Goal: Task Accomplishment & Management: Use online tool/utility

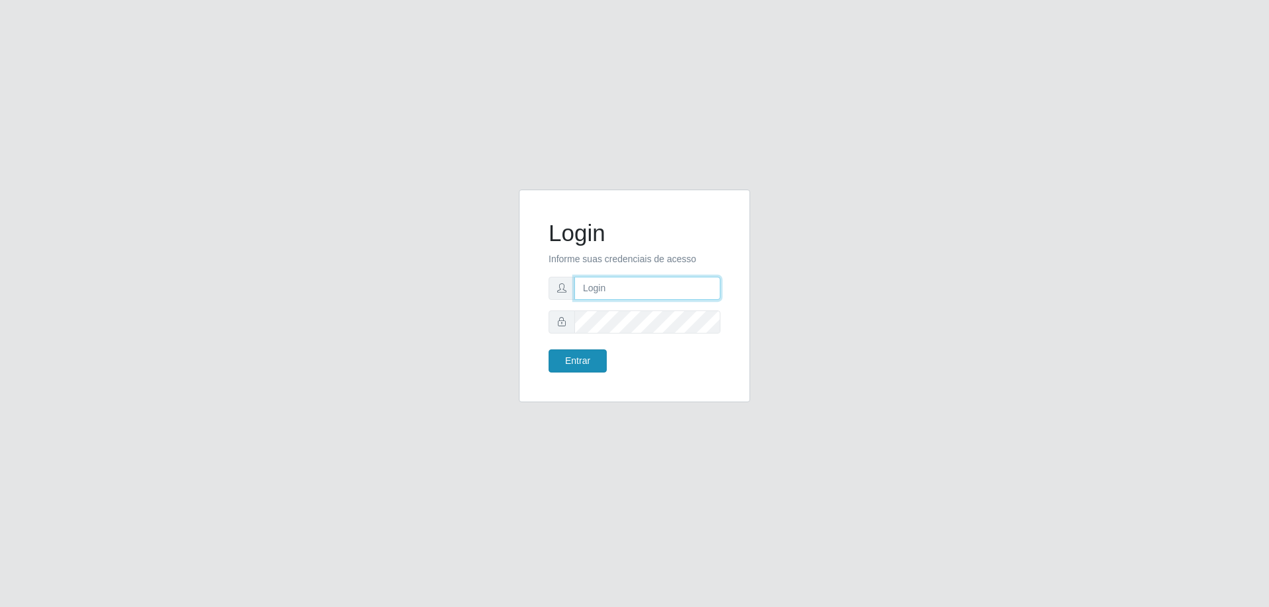
type input "[EMAIL_ADDRESS][DOMAIN_NAME]"
click at [571, 362] on button "Entrar" at bounding box center [578, 361] width 58 height 23
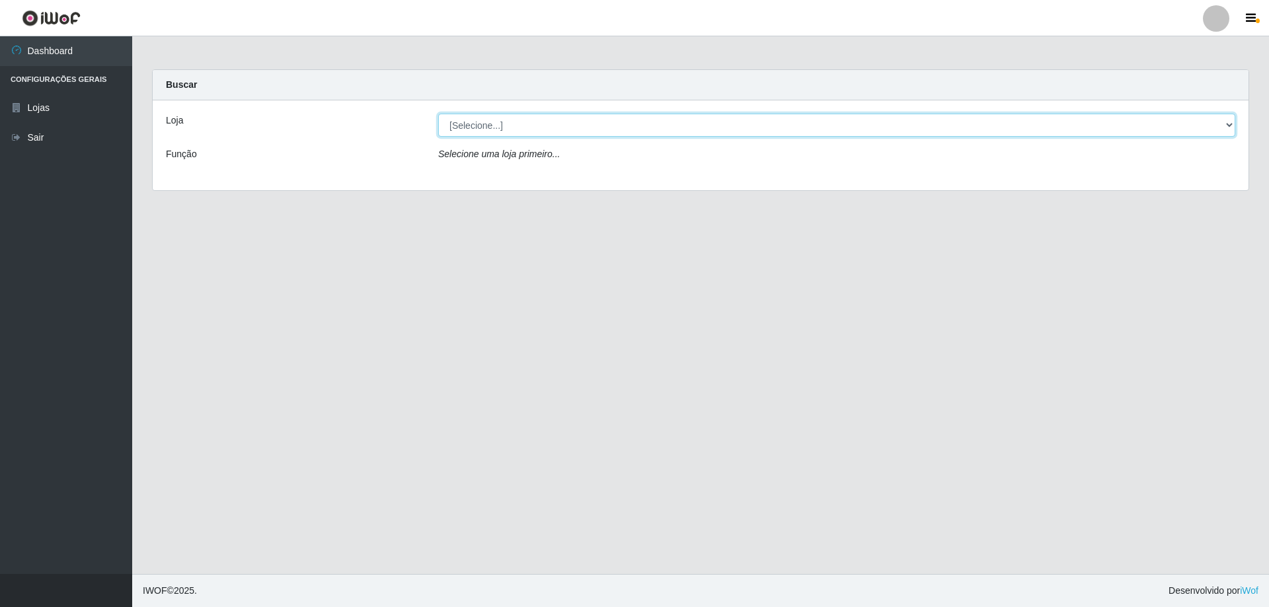
click at [521, 130] on select "[Selecione...] SuperShow Bis - [GEOGRAPHIC_DATA]" at bounding box center [836, 125] width 797 height 23
select select "59"
click at [438, 114] on select "[Selecione...] SuperShow Bis - [GEOGRAPHIC_DATA]" at bounding box center [836, 125] width 797 height 23
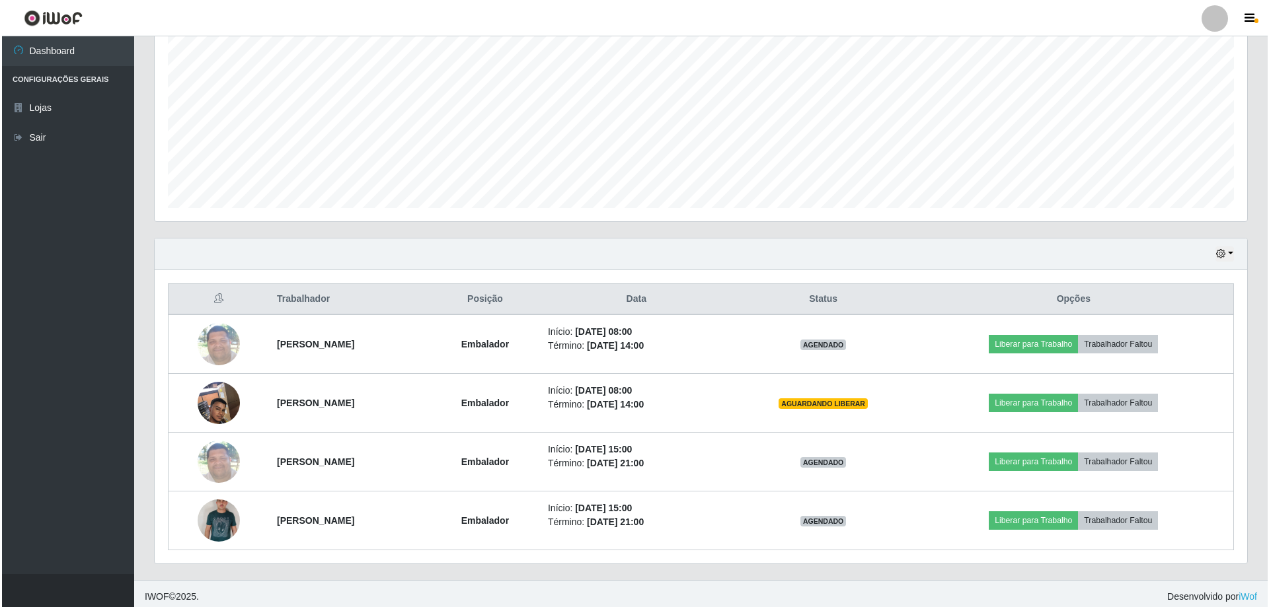
scroll to position [270, 0]
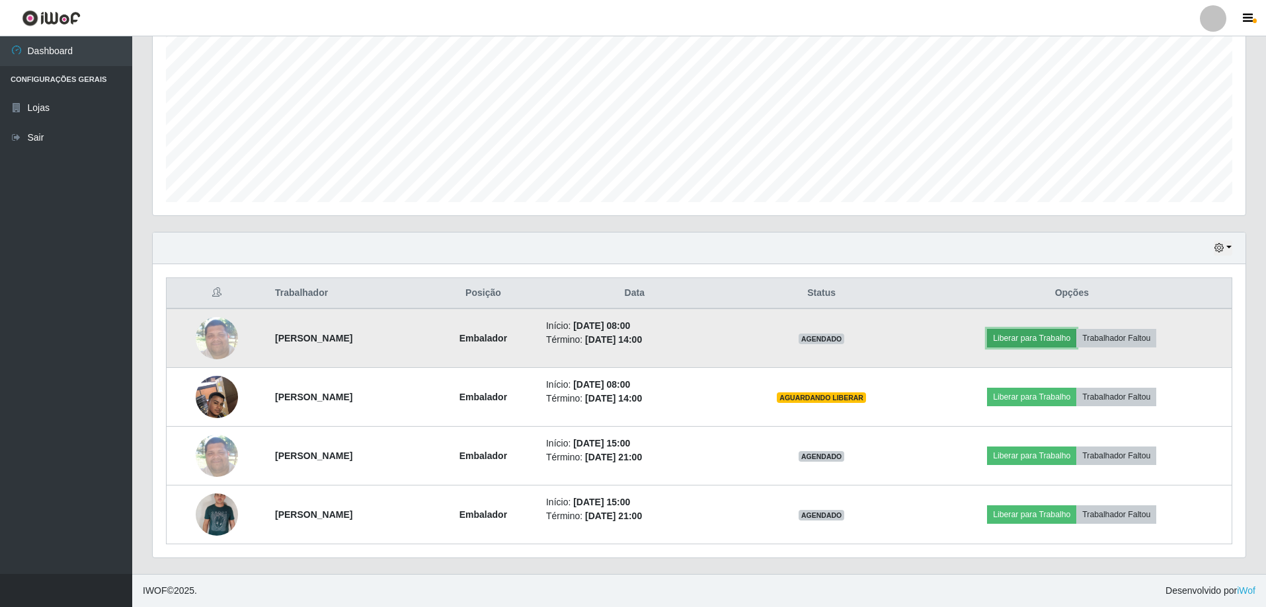
click at [1074, 340] on button "Liberar para Trabalho" at bounding box center [1031, 338] width 89 height 19
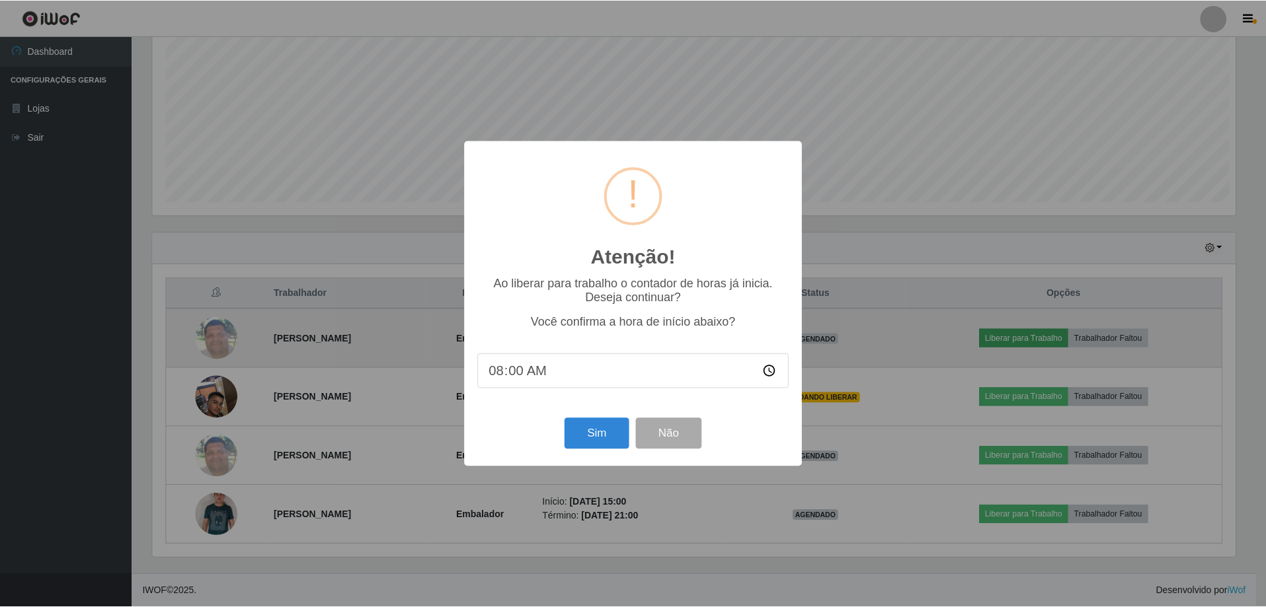
scroll to position [274, 1086]
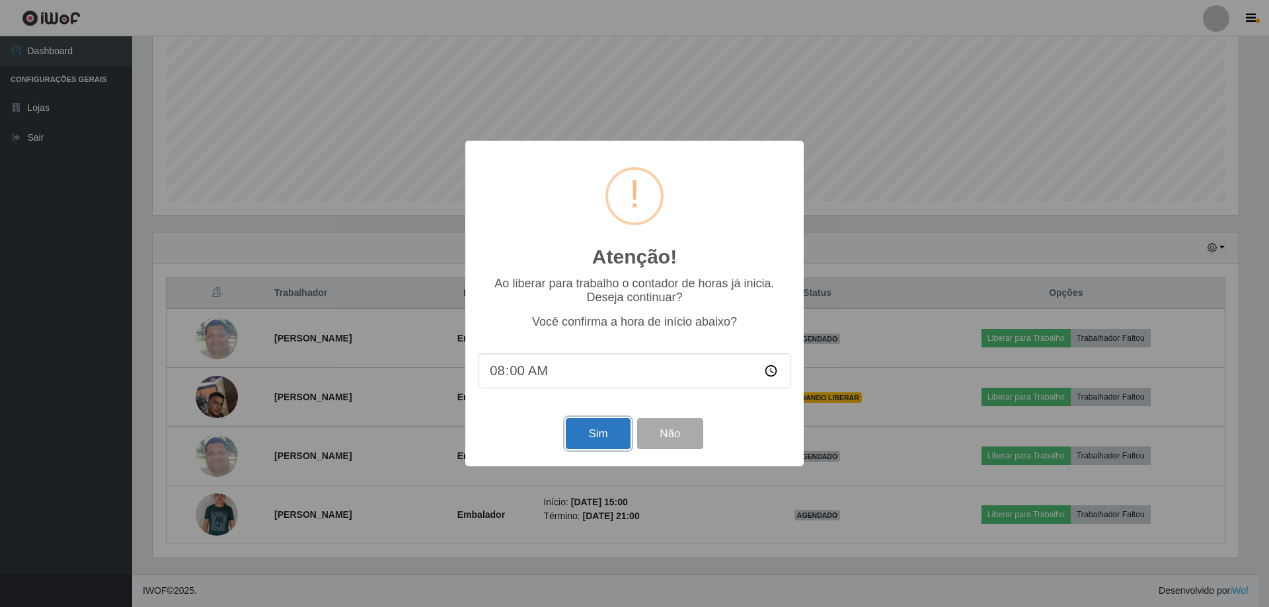
click at [605, 444] on button "Sim" at bounding box center [598, 433] width 64 height 31
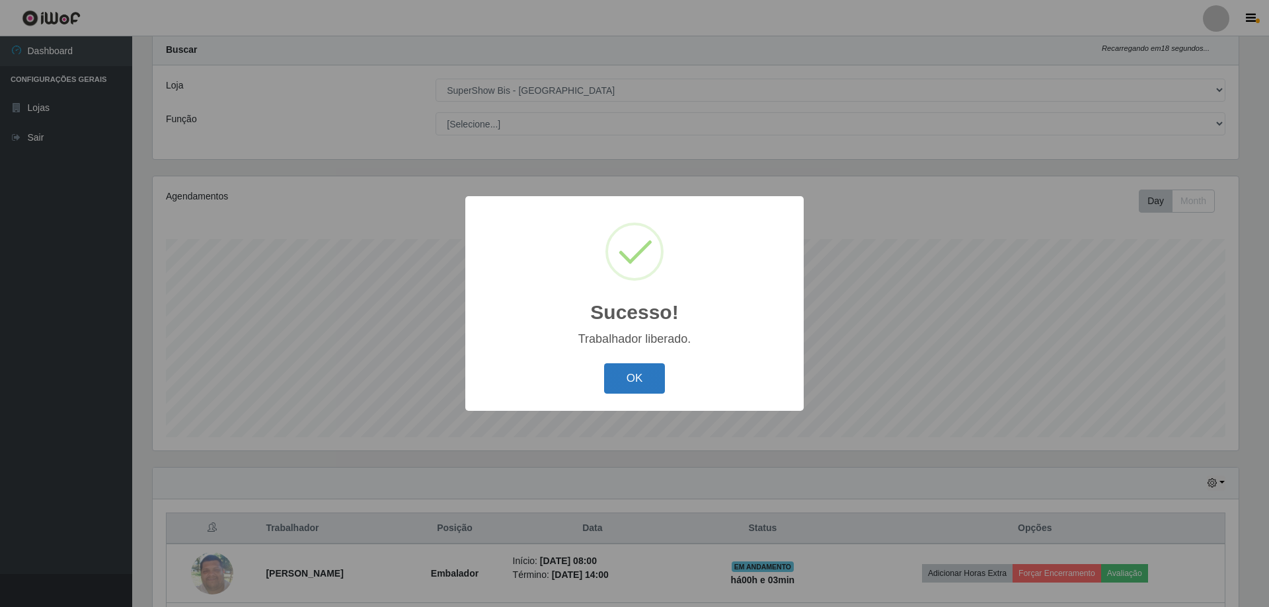
click at [640, 385] on button "OK" at bounding box center [634, 379] width 61 height 31
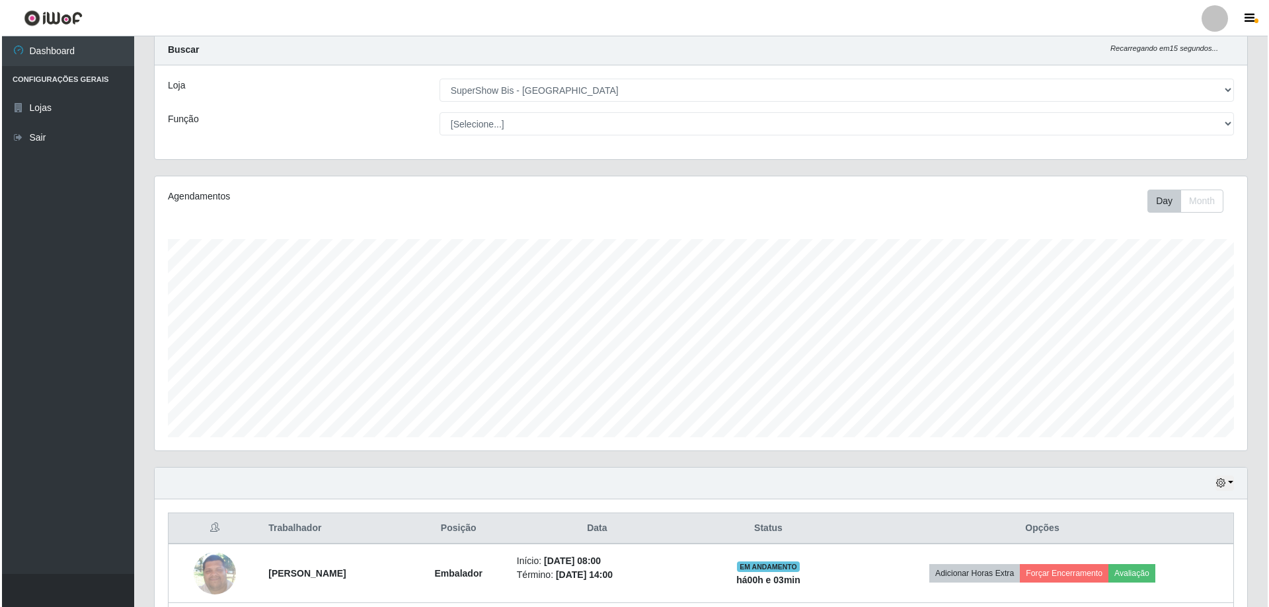
scroll to position [270, 0]
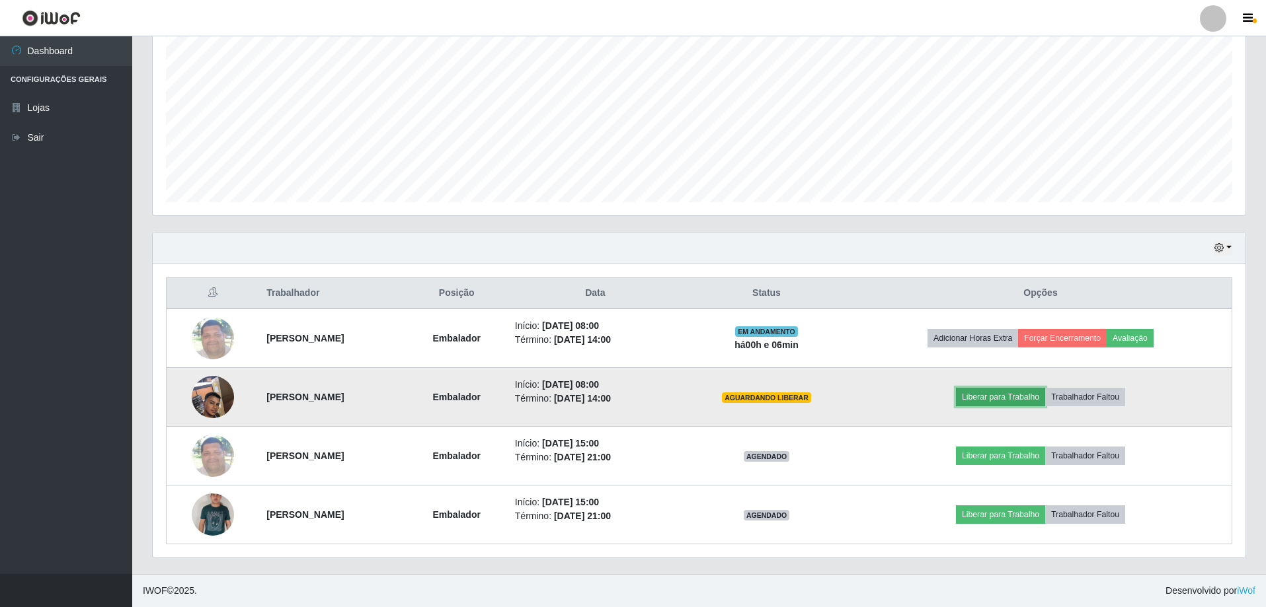
click at [999, 395] on button "Liberar para Trabalho" at bounding box center [1000, 397] width 89 height 19
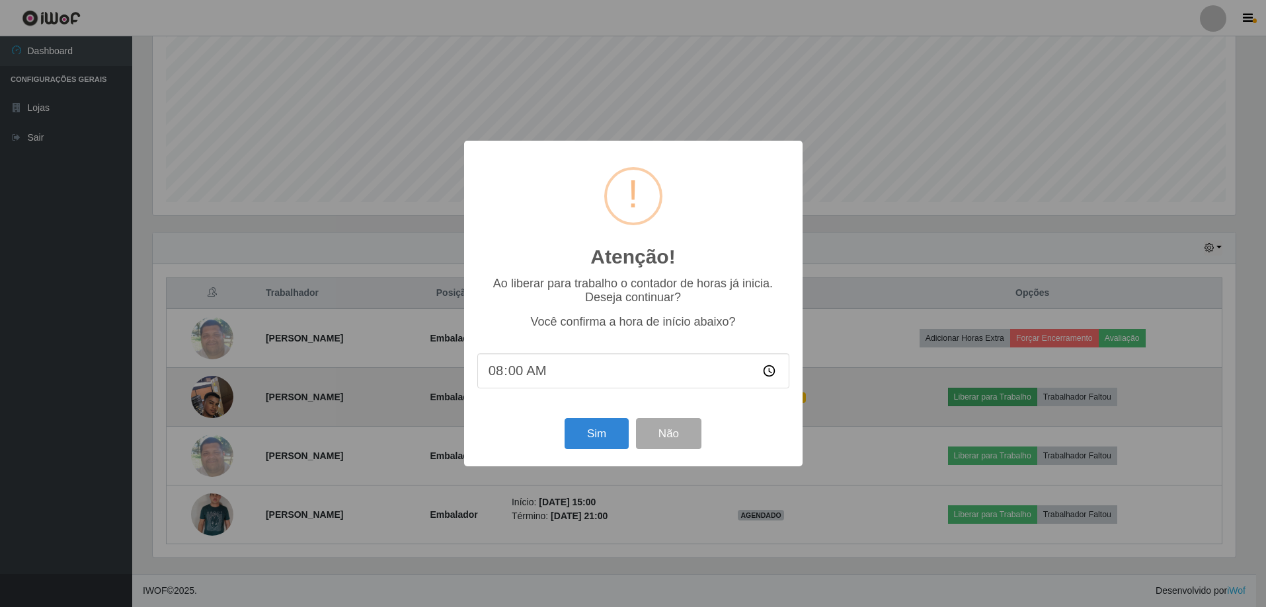
scroll to position [274, 1086]
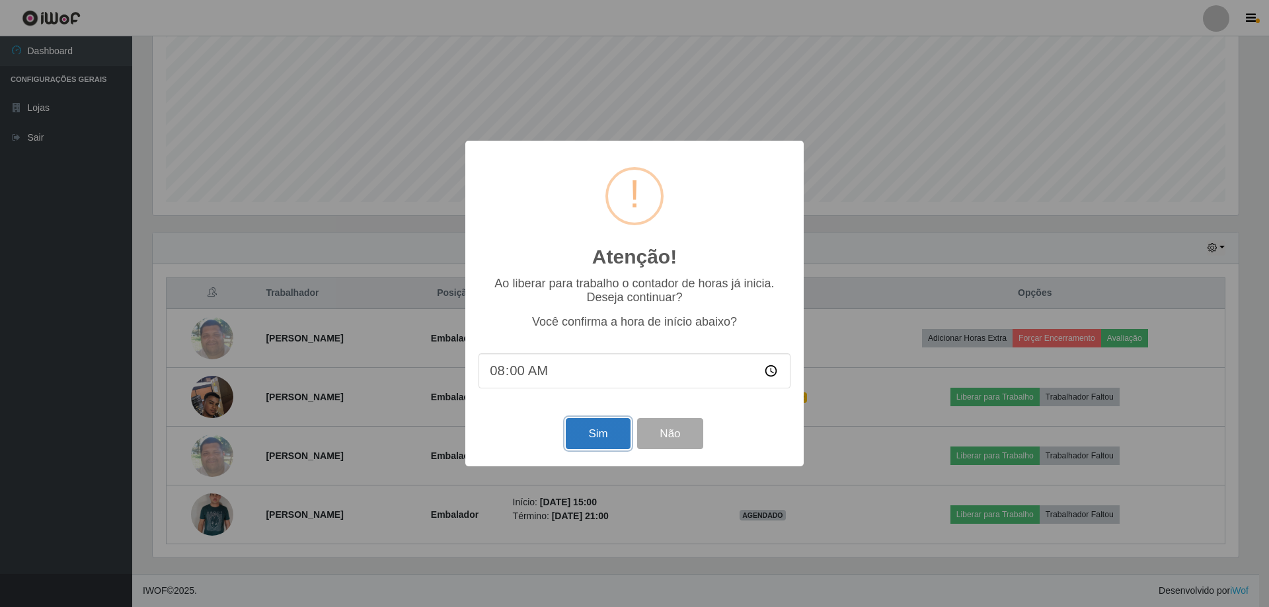
click at [598, 440] on button "Sim" at bounding box center [598, 433] width 64 height 31
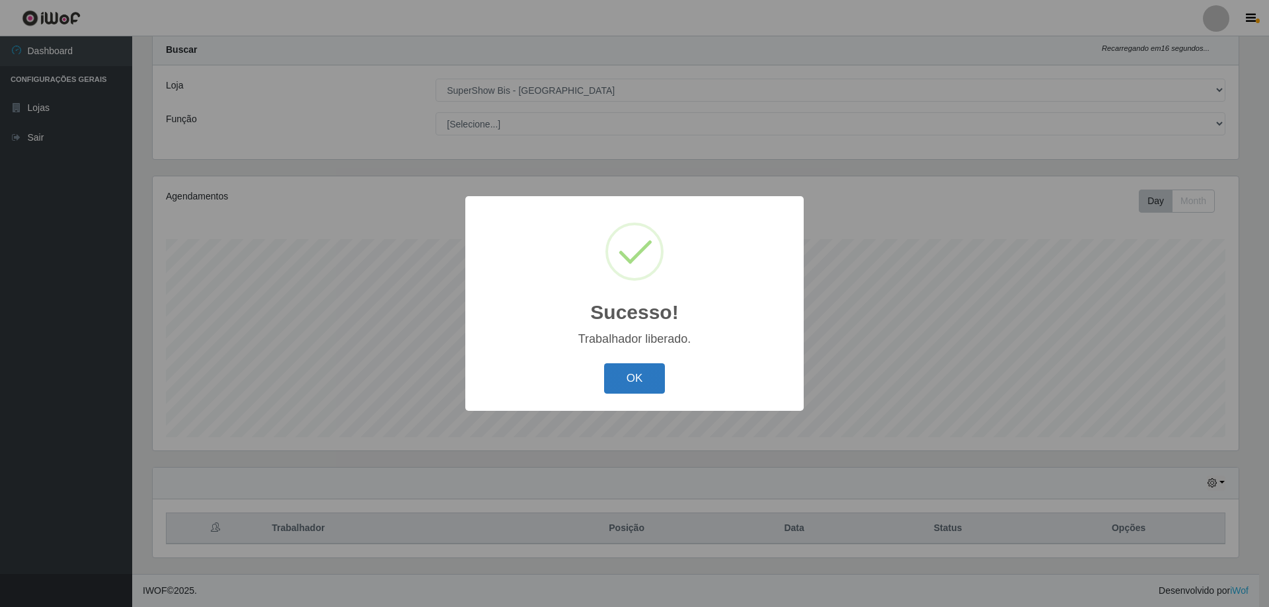
click at [643, 383] on button "OK" at bounding box center [634, 379] width 61 height 31
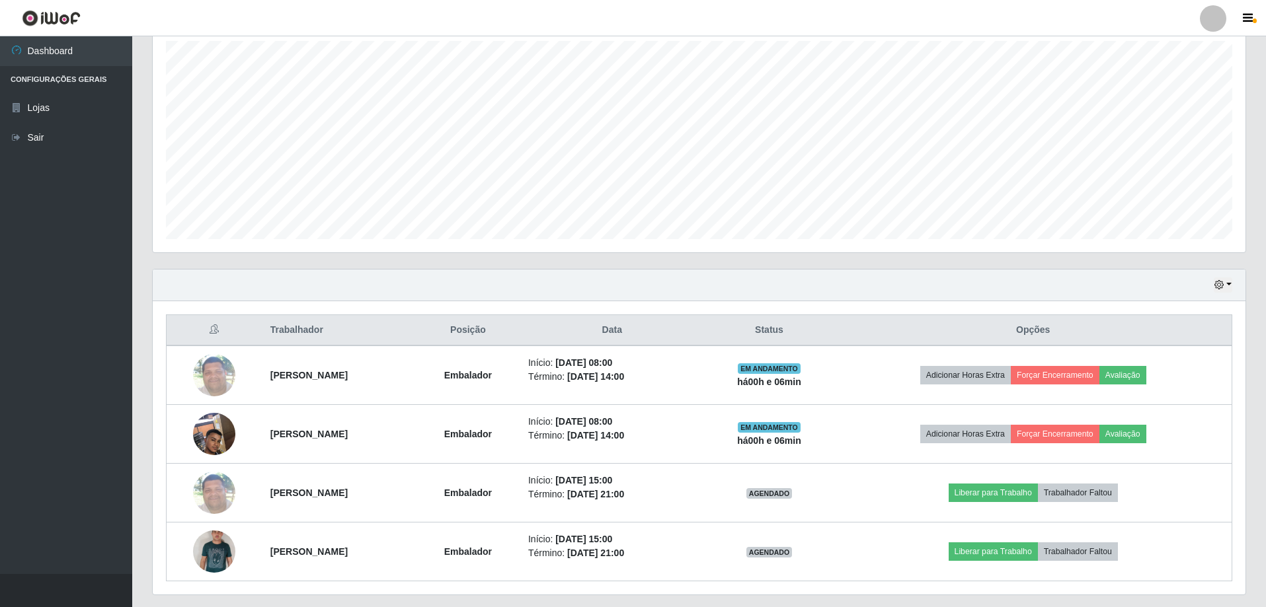
scroll to position [270, 0]
